Goal: Task Accomplishment & Management: Manage account settings

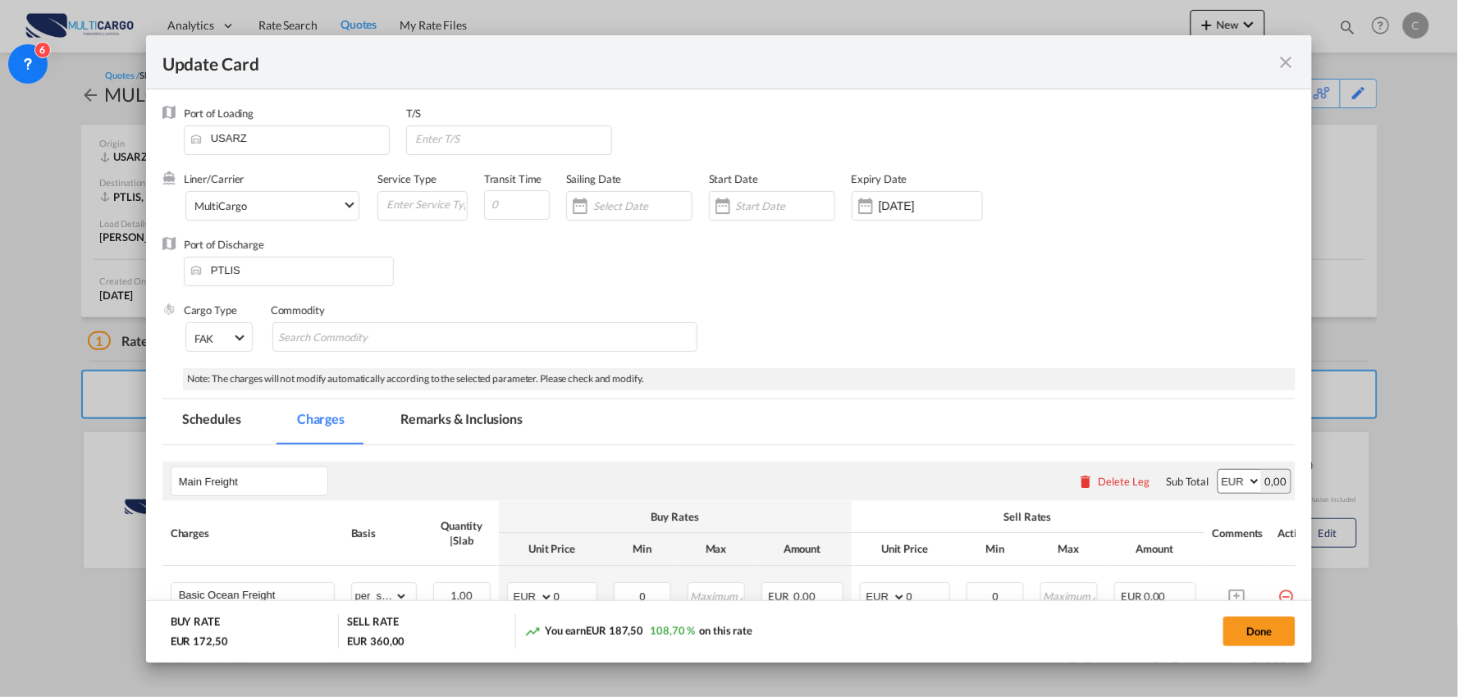
scroll to position [487, 0]
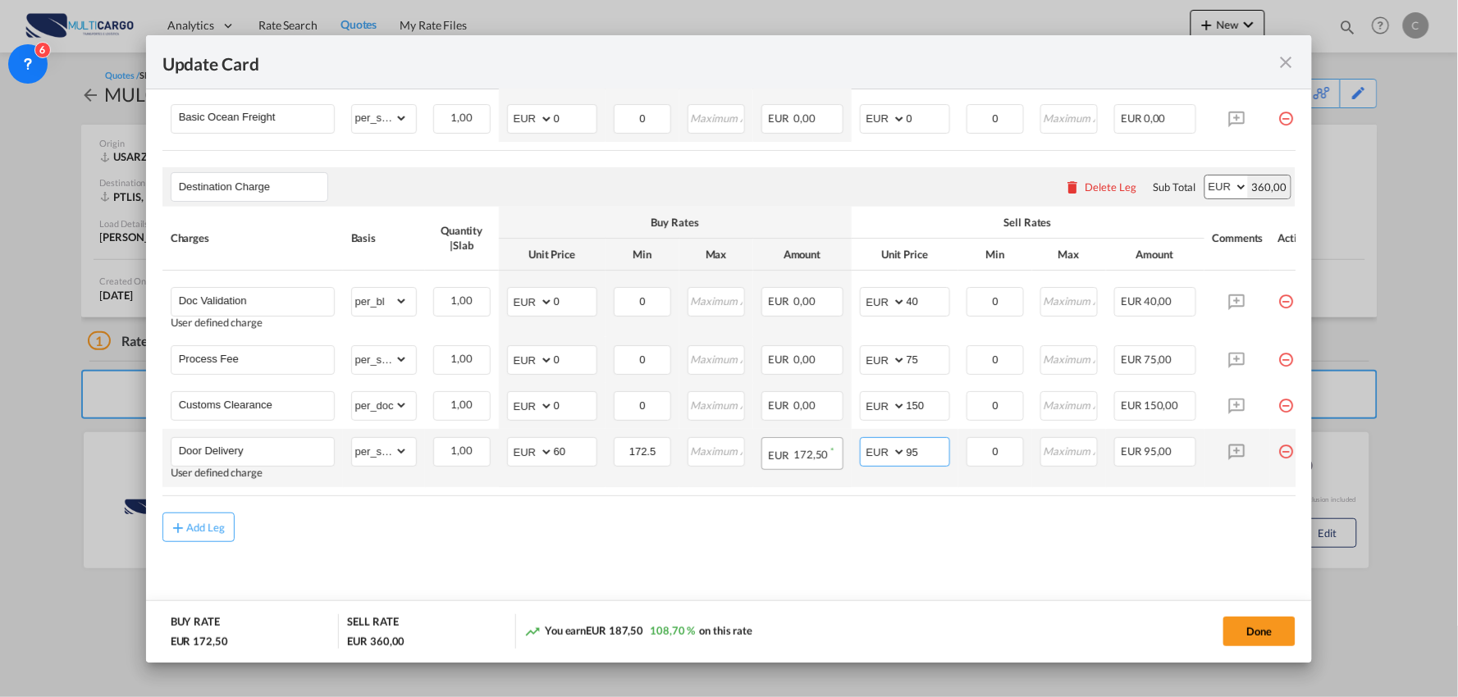
drag, startPoint x: 932, startPoint y: 449, endPoint x: 842, endPoint y: 455, distance: 90.5
click at [842, 455] on tr "Door Delivery User defined charge Please Enter Already Exists gross_weight volu…" at bounding box center [743, 458] width 1162 height 58
type input "105"
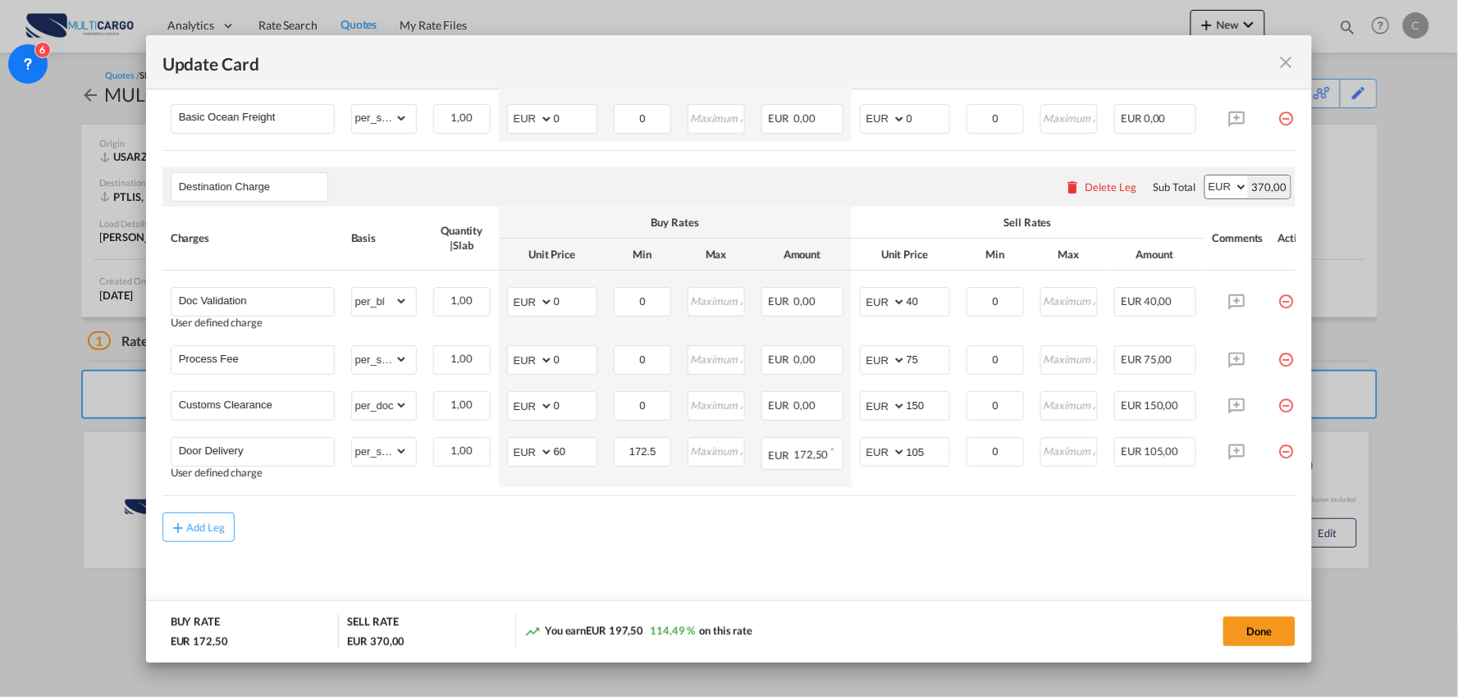
drag, startPoint x: 741, startPoint y: 550, endPoint x: 1145, endPoint y: 568, distance: 404.8
click at [741, 550] on md-content "Main Freight Please enter leg name Leg Name Already Exists Delete Leg Sub Total…" at bounding box center [729, 294] width 1134 height 655
click at [1269, 637] on button "Done" at bounding box center [1259, 632] width 72 height 30
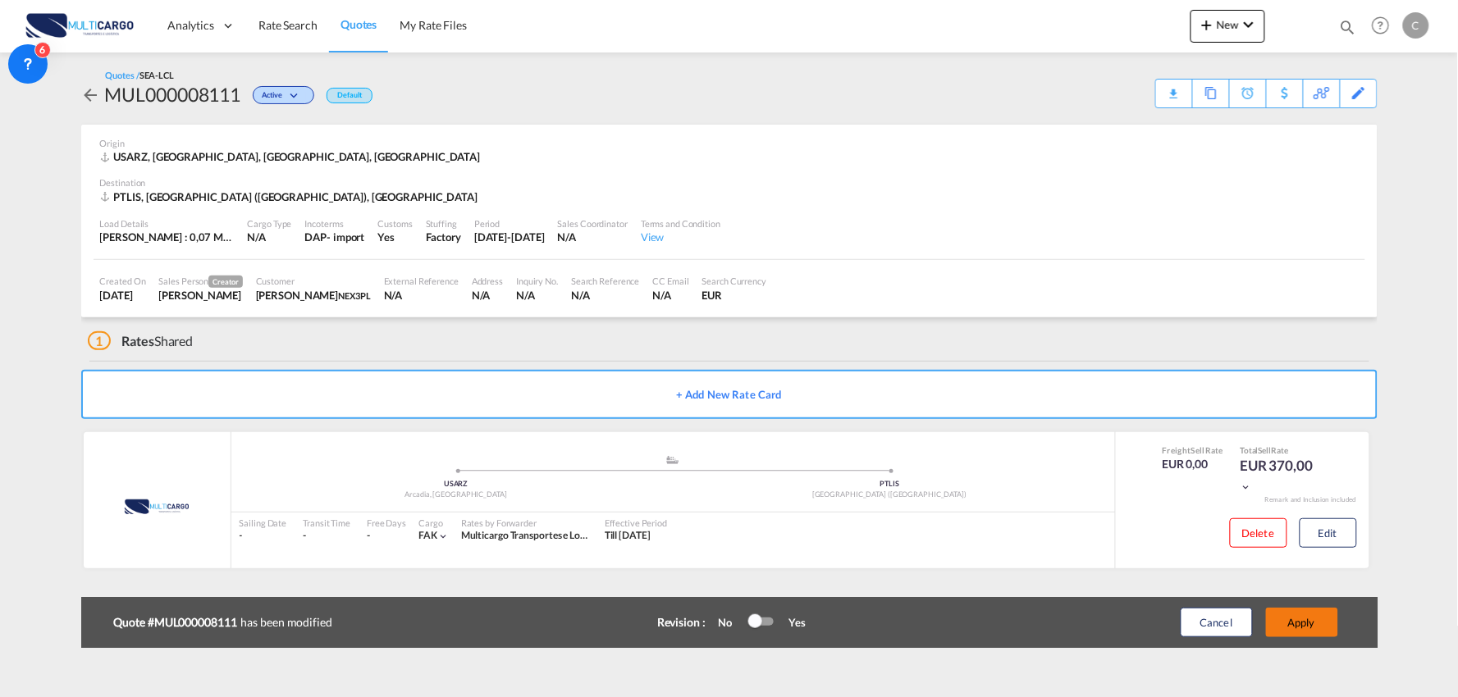
click at [1314, 620] on button "Apply" at bounding box center [1302, 623] width 72 height 30
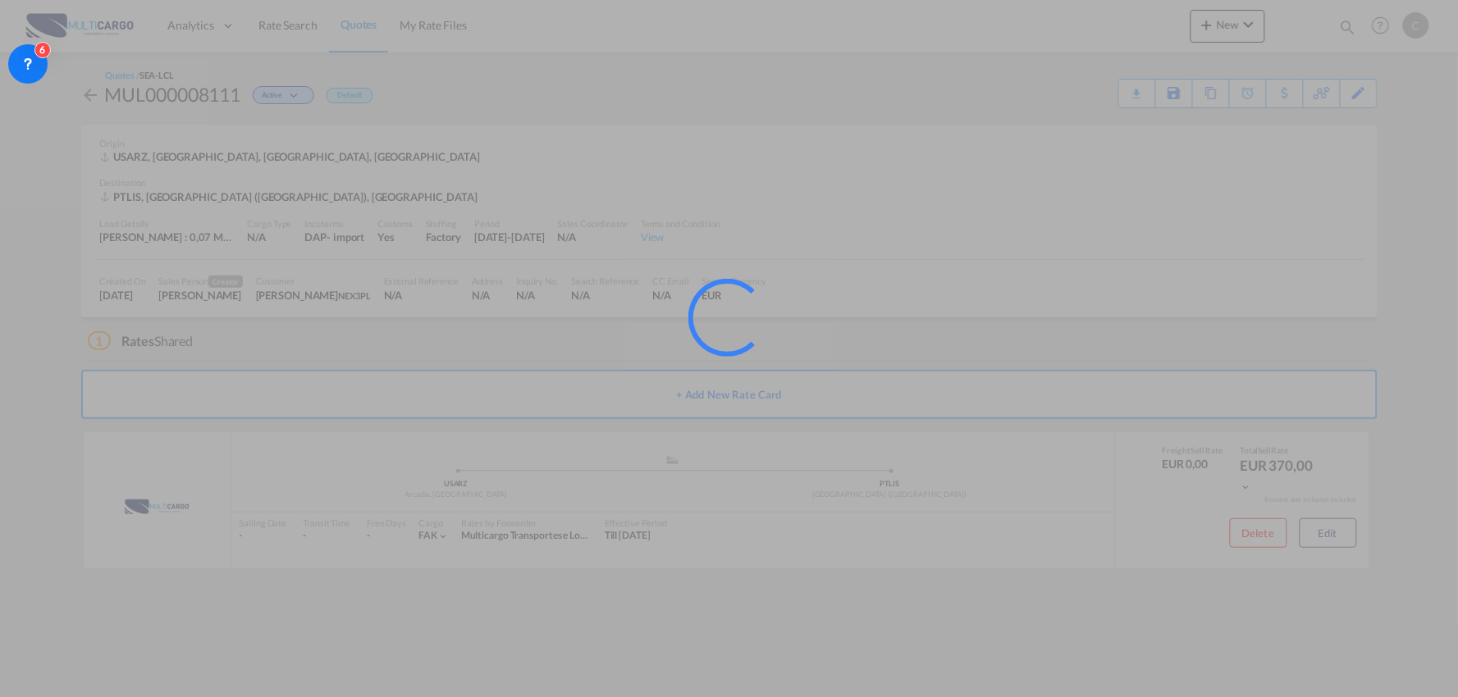
click at [1294, 527] on div at bounding box center [729, 348] width 1458 height 697
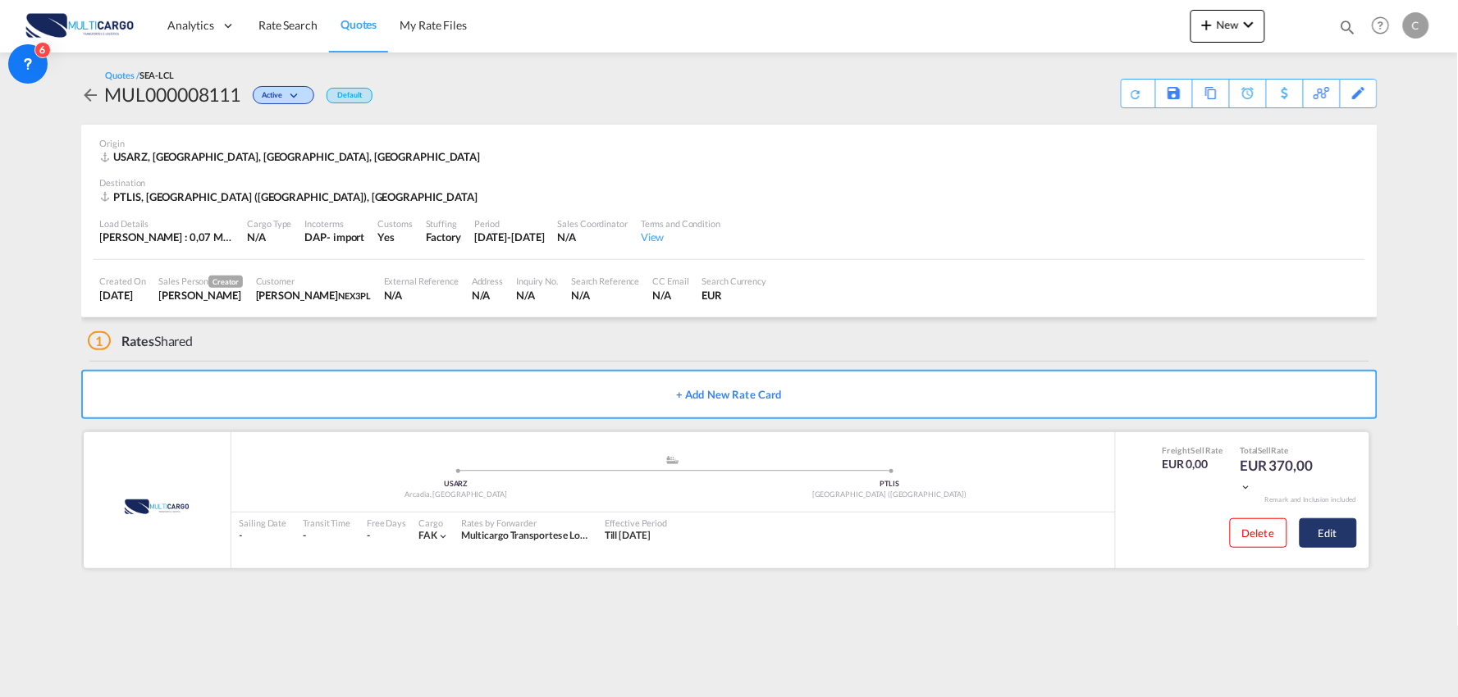
click at [1334, 534] on button "Edit" at bounding box center [1327, 533] width 57 height 30
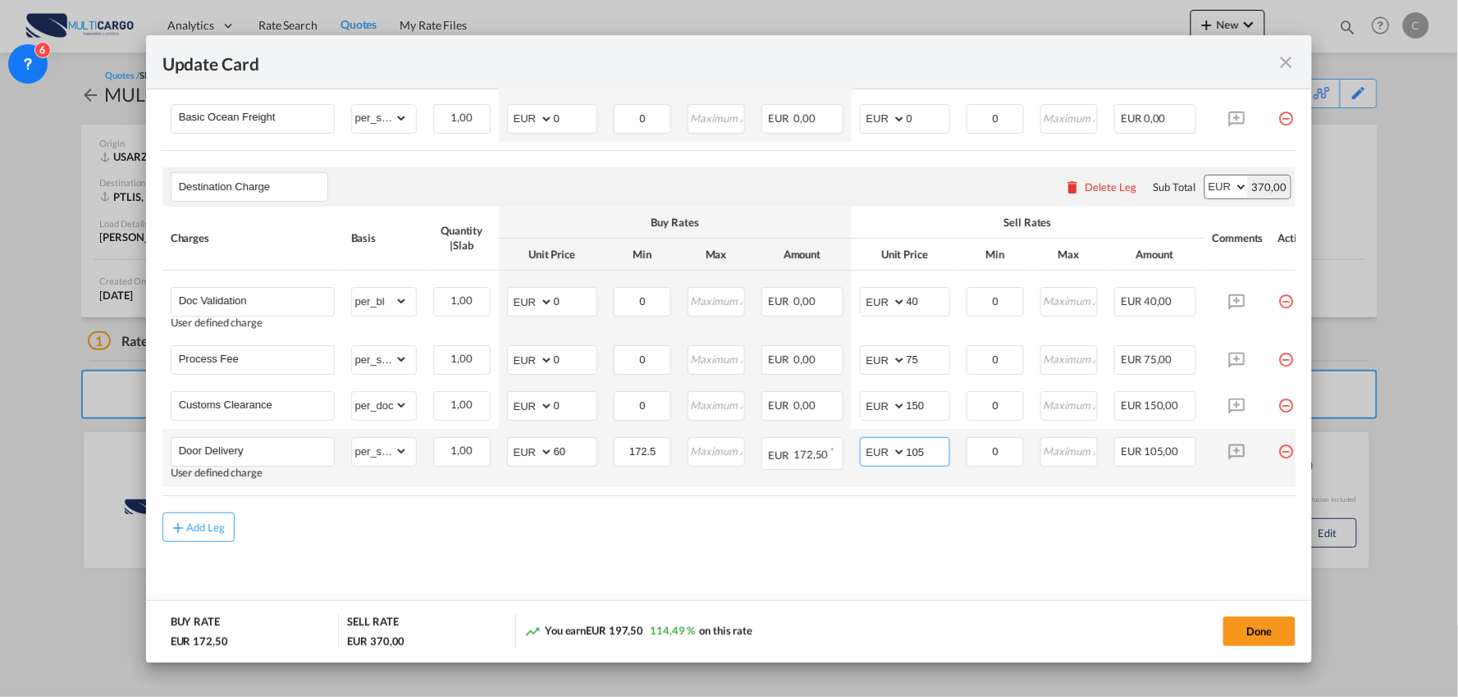
drag, startPoint x: 947, startPoint y: 451, endPoint x: 864, endPoint y: 448, distance: 82.9
click at [879, 449] on md-input-container "AED AFN ALL AMD ANG AOA ARS AUD AWG AZN BAM BBD BDT BGN BHD BIF BMD BND [PERSON…" at bounding box center [905, 452] width 90 height 30
type input "5"
type input "95"
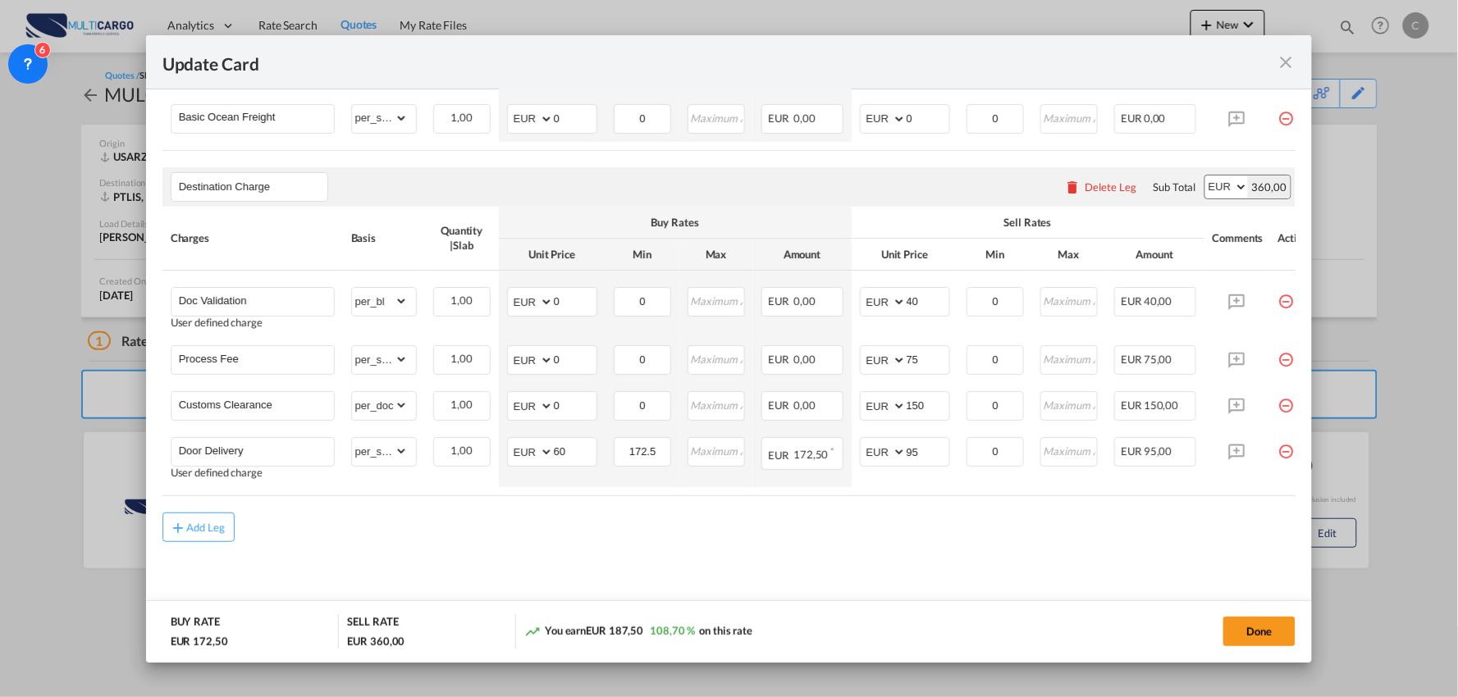
click at [1248, 609] on md-dialog-actions "BUY RATE EUR 172,50 SELL RATE EUR 360,00 You earn EUR 187,50 108,70 % on this r…" at bounding box center [729, 631] width 1166 height 62
click at [1277, 645] on button "Done" at bounding box center [1259, 632] width 72 height 30
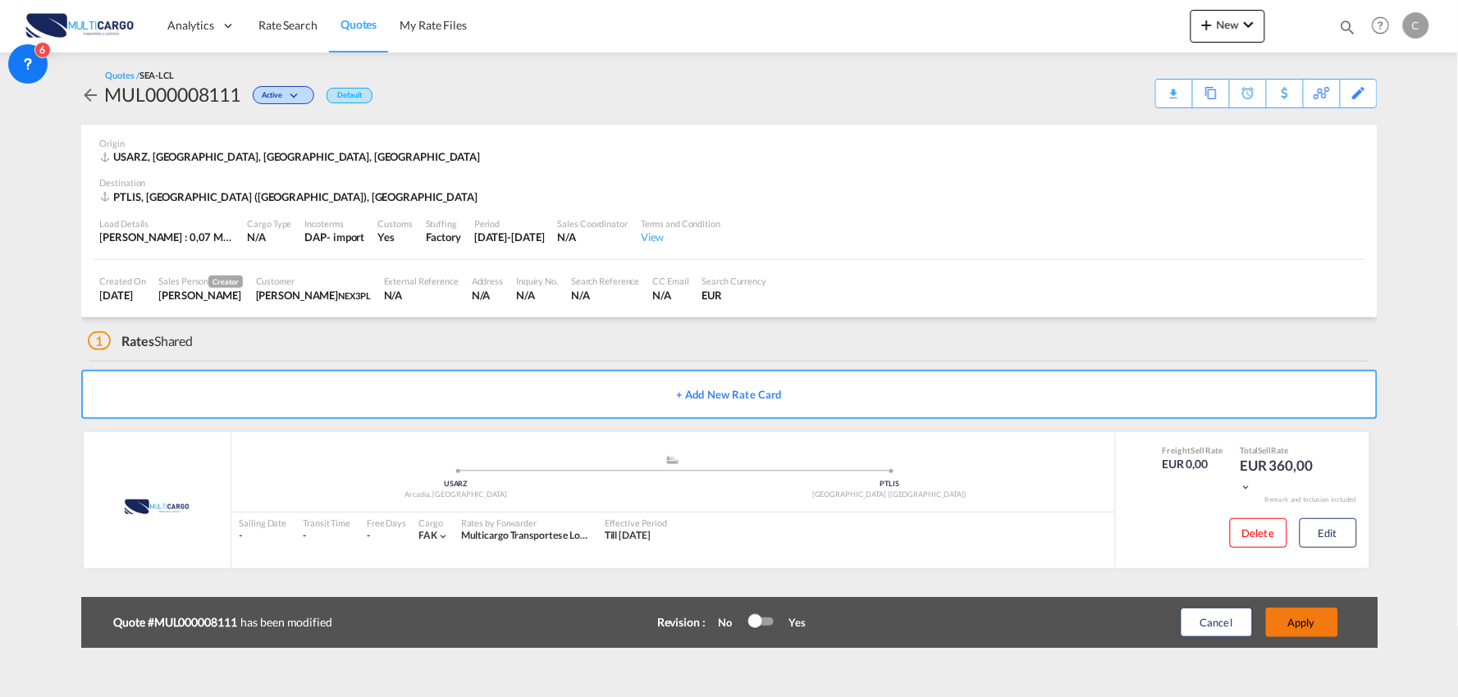
click at [1306, 620] on button "Apply" at bounding box center [1302, 623] width 72 height 30
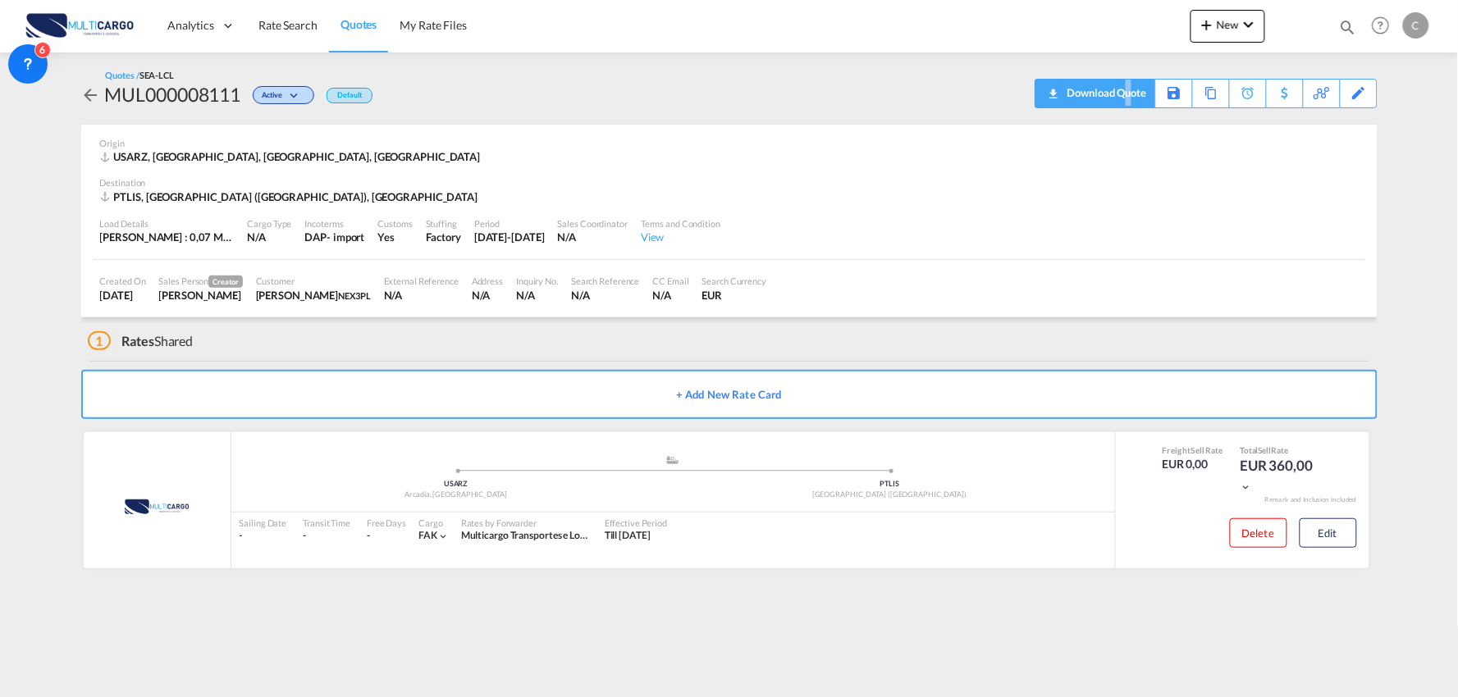
click at [1128, 92] on div "Download Quote" at bounding box center [1105, 93] width 84 height 26
